Goal: Use online tool/utility

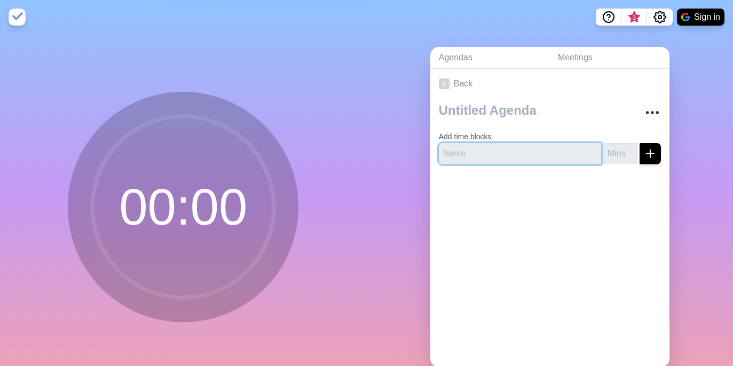
click at [473, 155] on input "text" at bounding box center [520, 153] width 162 height 21
click at [631, 154] on input "-1" at bounding box center [620, 153] width 34 height 21
click at [631, 154] on input "-2" at bounding box center [620, 153] width 34 height 21
click at [631, 149] on input "-1" at bounding box center [620, 153] width 34 height 21
click at [631, 149] on input "0" at bounding box center [620, 153] width 34 height 21
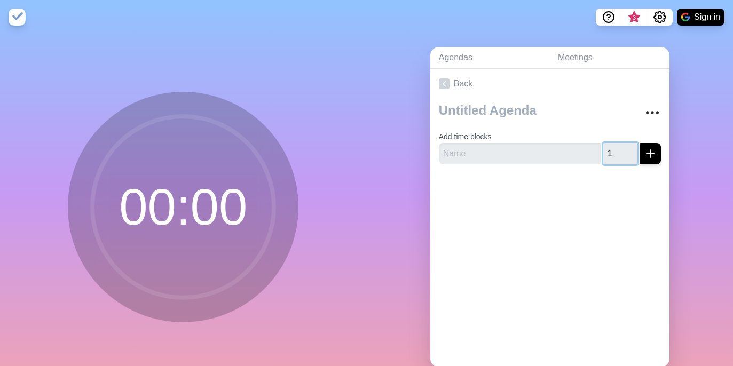
click at [631, 149] on input "1" at bounding box center [620, 153] width 34 height 21
click at [631, 149] on input "2" at bounding box center [620, 153] width 34 height 21
click at [631, 149] on input "3" at bounding box center [620, 153] width 34 height 21
click at [631, 149] on input "4" at bounding box center [620, 153] width 34 height 21
type input "5"
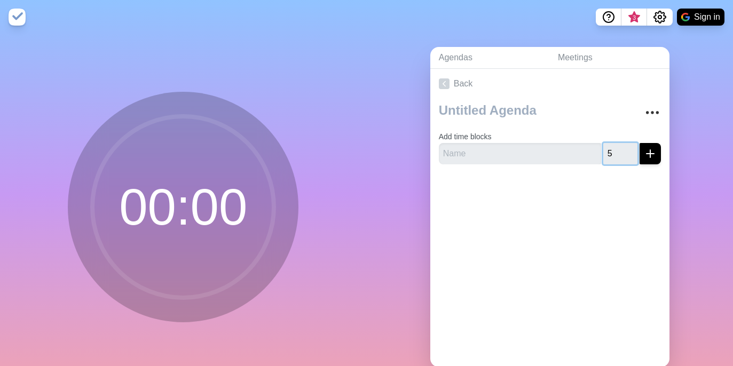
click at [631, 149] on input "5" at bounding box center [620, 153] width 34 height 21
click at [657, 150] on button "submit" at bounding box center [649, 153] width 21 height 21
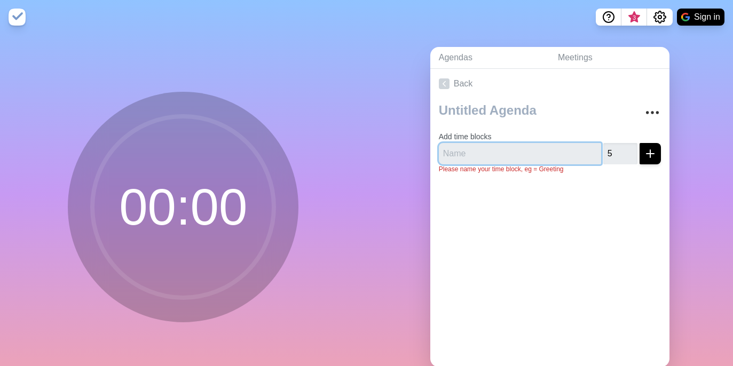
click at [543, 152] on input "text" at bounding box center [520, 153] width 162 height 21
type input "Blog"
click at [645, 154] on icon "submit" at bounding box center [650, 153] width 13 height 13
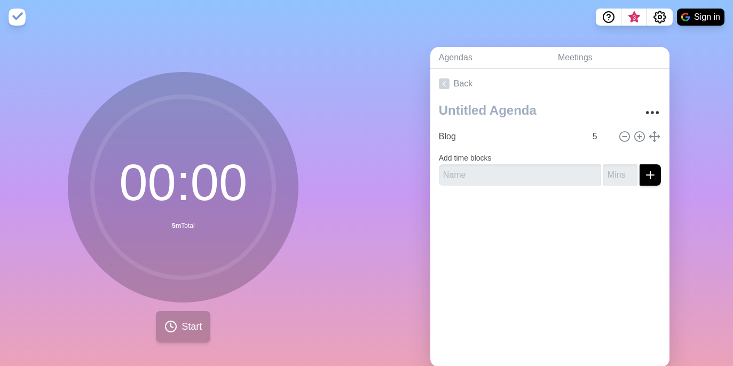
click at [192, 320] on span "Start" at bounding box center [191, 327] width 20 height 14
